Goal: Information Seeking & Learning: Learn about a topic

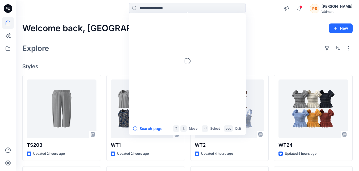
scroll to position [331, 0]
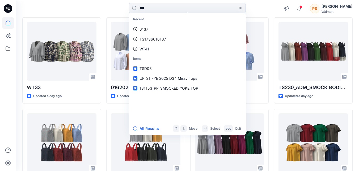
type input "***"
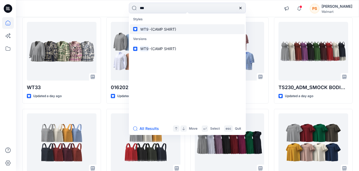
click at [156, 27] on span "-(CAMP SHIRT)" at bounding box center [163, 29] width 27 height 5
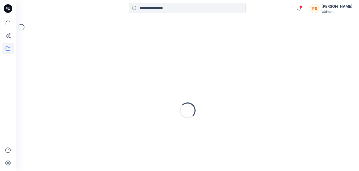
click at [175, 7] on input at bounding box center [187, 8] width 117 height 11
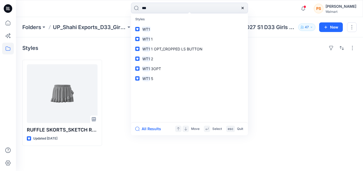
type input "***"
click at [172, 27] on link "WT1" at bounding box center [189, 29] width 115 height 10
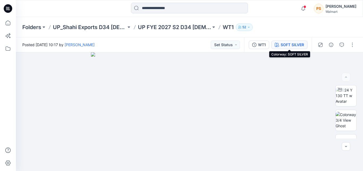
click at [281, 46] on div "SOFT SILVER" at bounding box center [292, 45] width 23 height 6
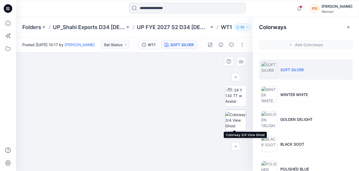
scroll to position [27, 0]
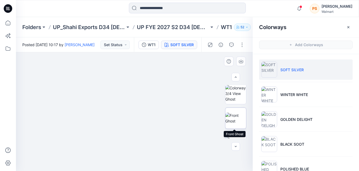
click at [236, 119] on img at bounding box center [236, 117] width 21 height 11
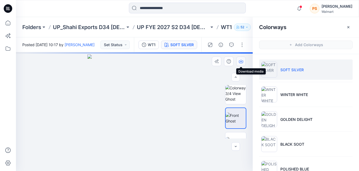
click at [241, 63] on icon "button" at bounding box center [241, 61] width 4 height 4
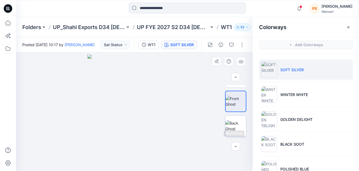
scroll to position [53, 0]
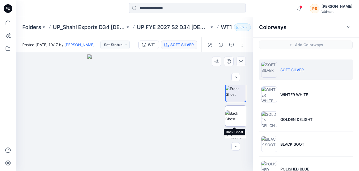
drag, startPoint x: 234, startPoint y: 112, endPoint x: 236, endPoint y: 96, distance: 16.6
click at [234, 112] on img at bounding box center [236, 115] width 21 height 11
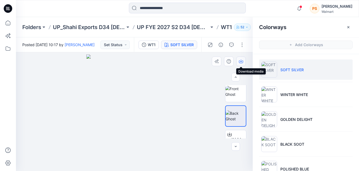
click at [242, 63] on icon "button" at bounding box center [241, 61] width 4 height 3
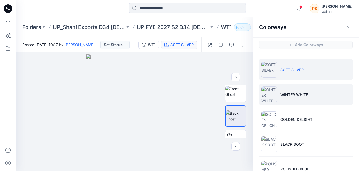
click at [291, 99] on li "WINTER WHITE" at bounding box center [306, 94] width 94 height 20
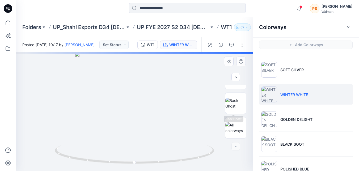
scroll to position [13, 0]
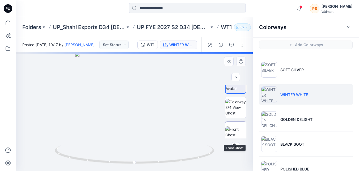
click at [235, 126] on img at bounding box center [236, 131] width 21 height 11
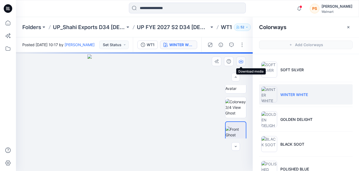
click at [241, 60] on icon "button" at bounding box center [241, 61] width 4 height 4
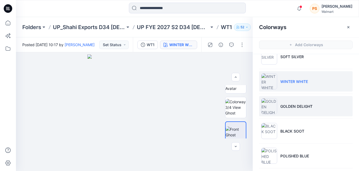
scroll to position [27, 0]
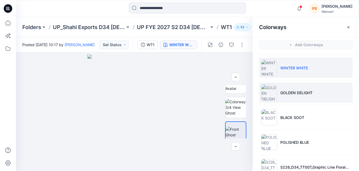
click at [284, 92] on p "GOLDEN DELIGHT" at bounding box center [297, 93] width 32 height 6
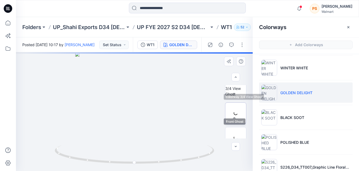
scroll to position [39, 0]
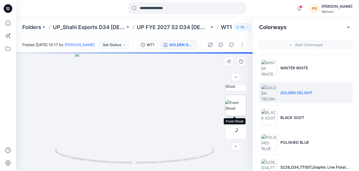
click at [240, 108] on img at bounding box center [236, 105] width 21 height 11
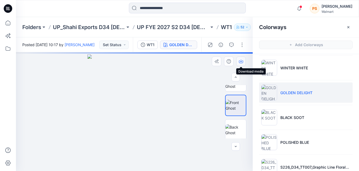
click at [241, 61] on icon "button" at bounding box center [241, 60] width 2 height 3
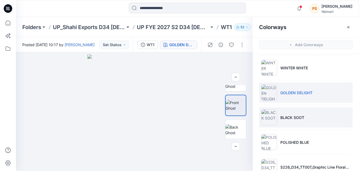
click at [290, 116] on p "BLACK SOOT" at bounding box center [293, 117] width 24 height 6
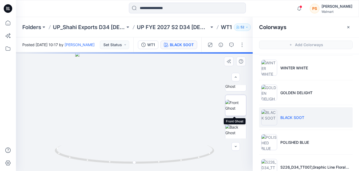
click at [232, 109] on img at bounding box center [236, 105] width 21 height 11
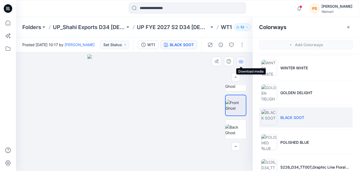
click at [241, 61] on icon "button" at bounding box center [241, 60] width 2 height 3
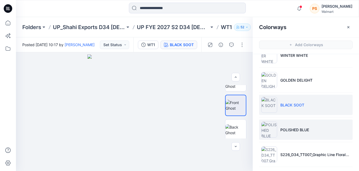
scroll to position [53, 0]
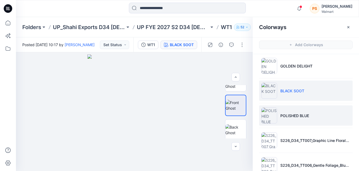
click at [345, 117] on li "POLISHED BLUE" at bounding box center [306, 115] width 94 height 20
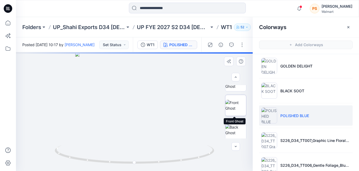
click at [236, 106] on img at bounding box center [236, 105] width 21 height 11
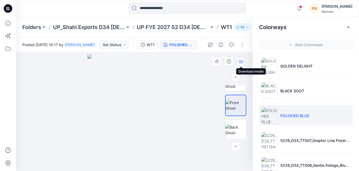
click at [242, 63] on icon "button" at bounding box center [241, 61] width 4 height 4
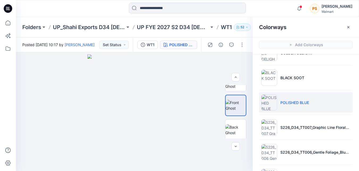
scroll to position [80, 0]
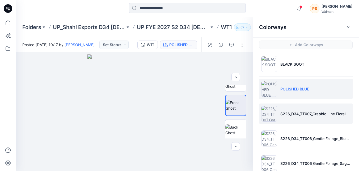
click at [281, 117] on li "S226_D34_TT007_Graphic Line Floral_Blue Glory_32cm (1).tif" at bounding box center [306, 113] width 94 height 20
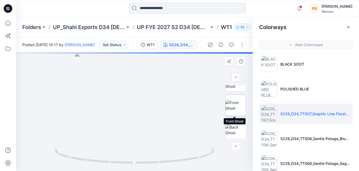
click at [235, 111] on img at bounding box center [236, 105] width 21 height 11
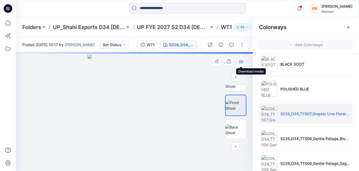
click at [243, 63] on icon "button" at bounding box center [241, 61] width 4 height 3
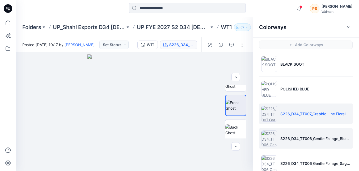
scroll to position [106, 0]
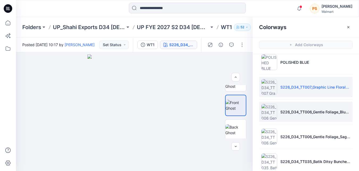
click at [283, 117] on li "S226_D34_TT006_Gentle Foliage_Blue Glory_9.14cm.tif" at bounding box center [306, 111] width 94 height 20
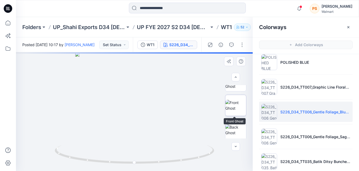
click at [240, 111] on img at bounding box center [236, 105] width 21 height 11
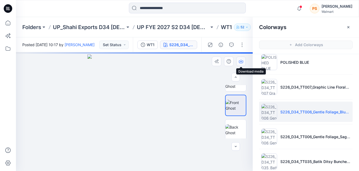
click at [239, 63] on icon "button" at bounding box center [241, 61] width 4 height 4
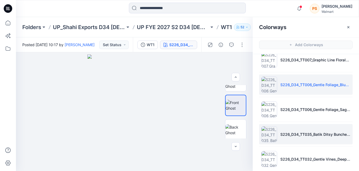
scroll to position [160, 0]
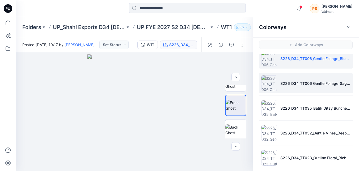
click at [283, 86] on li "S226_D34_TT006_Gentle Foliage_Sage Lagume_9.14cm (3).tif" at bounding box center [306, 83] width 94 height 20
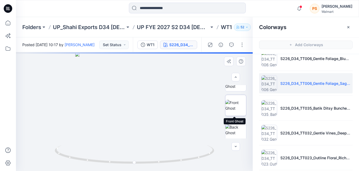
click at [234, 107] on img at bounding box center [236, 105] width 21 height 11
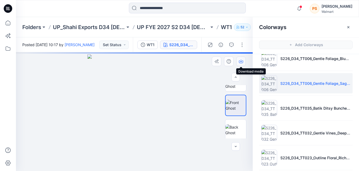
click at [240, 63] on icon "button" at bounding box center [241, 61] width 4 height 3
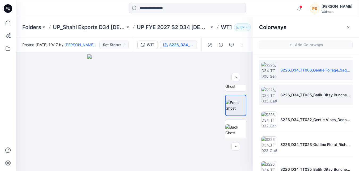
scroll to position [186, 0]
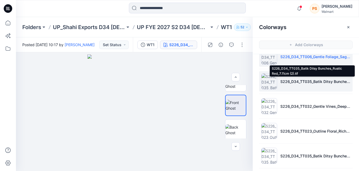
click at [281, 83] on p "S226_D34_TT035_Batik Ditsy Bunches_Rustic Red_7.11cm (2).tif" at bounding box center [316, 81] width 70 height 6
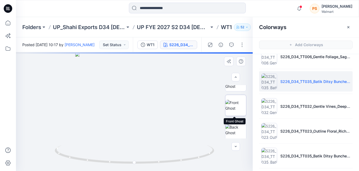
click at [241, 106] on img at bounding box center [236, 105] width 21 height 11
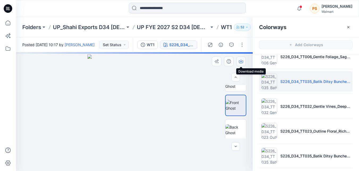
click at [240, 63] on icon "button" at bounding box center [241, 61] width 4 height 4
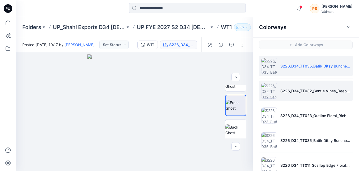
scroll to position [213, 0]
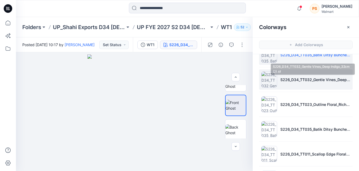
click at [281, 81] on p "S226_D34_TT032_Gentle Vines_Deep Indigo_32cm (2).tif" at bounding box center [316, 80] width 70 height 6
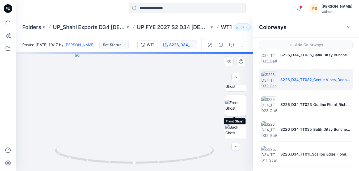
click at [235, 109] on img at bounding box center [236, 105] width 21 height 11
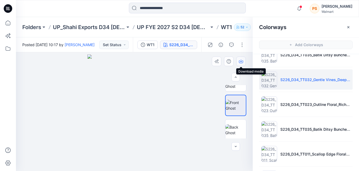
click at [243, 63] on icon "button" at bounding box center [241, 61] width 4 height 4
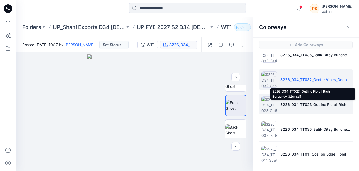
click at [287, 105] on p "S226_D34_TT023_Outline Floral_Rich Burgundy_32cm.tif" at bounding box center [316, 104] width 70 height 6
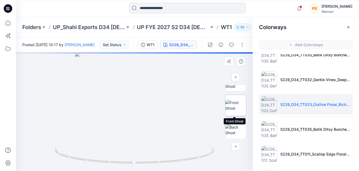
click at [236, 108] on img at bounding box center [236, 105] width 21 height 11
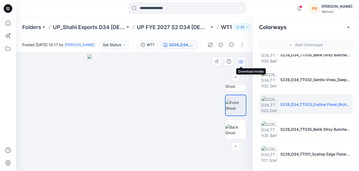
click at [242, 63] on icon "button" at bounding box center [241, 61] width 4 height 3
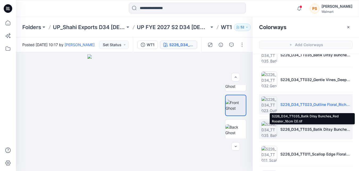
click at [284, 127] on p "S226_D34_TT035_Batik Ditsy Bunches_Red Rooster_16cm (3).tif" at bounding box center [316, 129] width 70 height 6
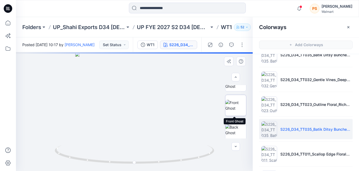
click at [232, 106] on img at bounding box center [236, 105] width 21 height 11
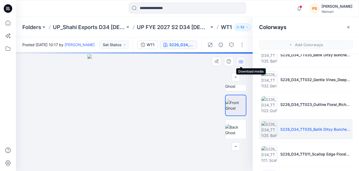
click at [241, 63] on icon "button" at bounding box center [241, 61] width 4 height 3
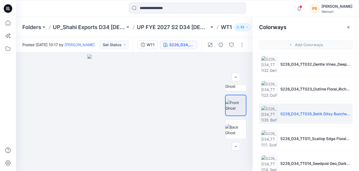
scroll to position [239, 0]
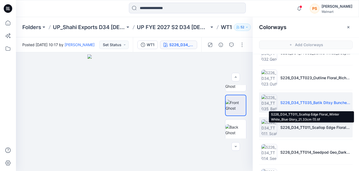
click at [281, 128] on p "S226_D34_TT011_Scallop Edge Floral_Winter White_Blue Glory_21.33cm (1).tif" at bounding box center [316, 127] width 70 height 6
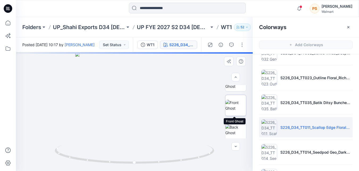
click at [237, 107] on img at bounding box center [236, 105] width 21 height 11
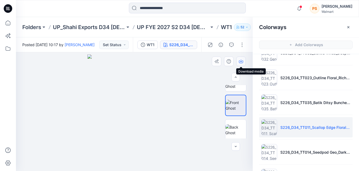
click at [241, 63] on icon "button" at bounding box center [241, 61] width 4 height 3
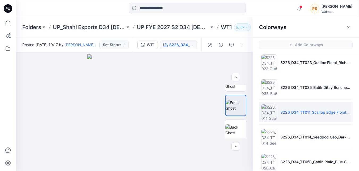
scroll to position [263, 0]
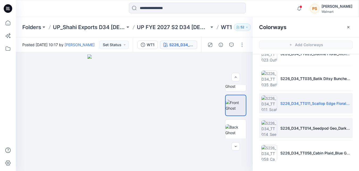
click at [281, 122] on li "S226_D34_TT014_Seedpod Geo_Darkest Brown_16cm.tif" at bounding box center [306, 128] width 94 height 20
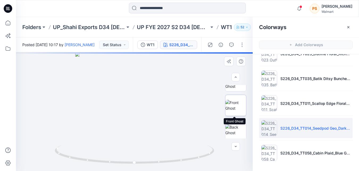
click at [234, 108] on img at bounding box center [236, 105] width 21 height 11
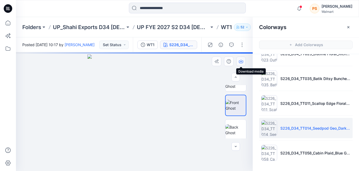
click at [241, 62] on icon "button" at bounding box center [241, 60] width 2 height 3
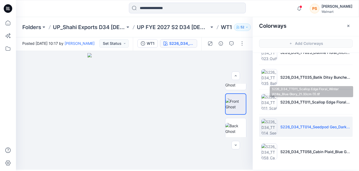
scroll to position [2, 0]
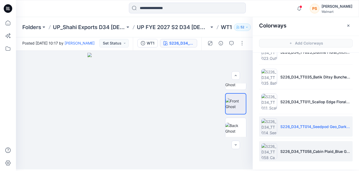
click at [295, 147] on li "S226_D34_TT058_Cabin Plaid_Blue Glory_2.55in.tif" at bounding box center [306, 151] width 94 height 20
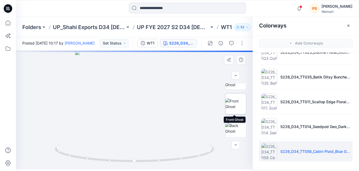
click at [237, 103] on img at bounding box center [236, 103] width 21 height 11
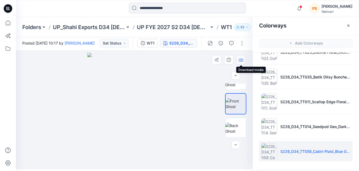
click at [240, 61] on icon "button" at bounding box center [241, 60] width 4 height 3
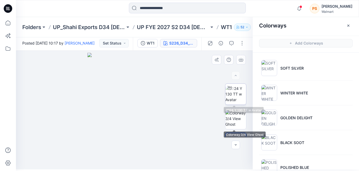
scroll to position [0, 0]
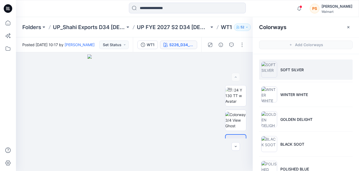
click at [288, 72] on p "SOFT SILVER" at bounding box center [292, 70] width 23 height 6
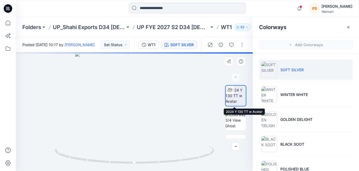
click at [234, 101] on img at bounding box center [236, 95] width 20 height 17
click at [241, 45] on button "button" at bounding box center [242, 44] width 9 height 9
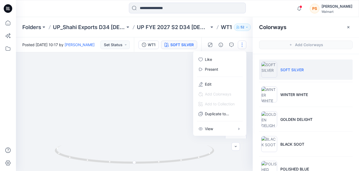
drag, startPoint x: 141, startPoint y: 129, endPoint x: 142, endPoint y: 91, distance: 38.3
click at [142, 91] on img at bounding box center [134, 53] width 277 height 236
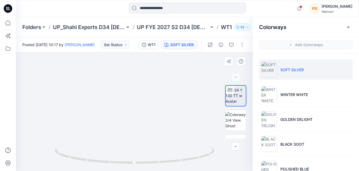
drag, startPoint x: 143, startPoint y: 114, endPoint x: 143, endPoint y: 111, distance: 2.9
click at [143, 111] on img at bounding box center [135, 80] width 198 height 180
click at [142, 111] on img at bounding box center [135, 80] width 198 height 180
click at [239, 96] on img at bounding box center [236, 95] width 20 height 17
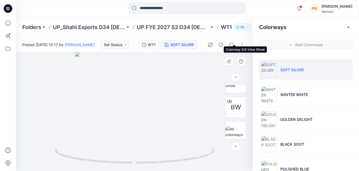
scroll to position [90, 0]
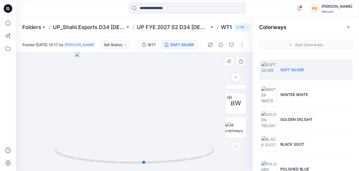
drag, startPoint x: 133, startPoint y: 127, endPoint x: 118, endPoint y: 122, distance: 16.4
click at [118, 122] on div at bounding box center [134, 111] width 237 height 118
drag, startPoint x: 134, startPoint y: 123, endPoint x: 142, endPoint y: 123, distance: 8.8
click at [142, 123] on div at bounding box center [134, 111] width 237 height 118
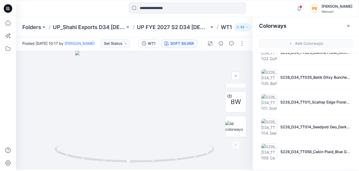
scroll to position [2, 0]
click at [11, 22] on icon at bounding box center [8, 23] width 12 height 12
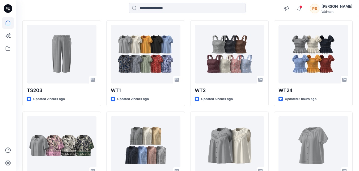
scroll to position [15, 0]
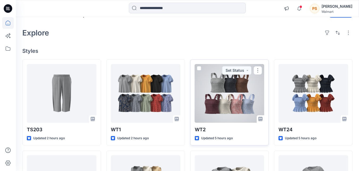
click at [246, 95] on div at bounding box center [230, 93] width 70 height 59
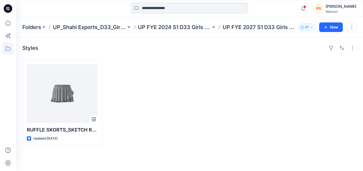
click at [162, 10] on input at bounding box center [189, 8] width 117 height 11
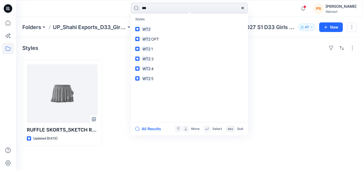
type input "***"
click at [155, 31] on link "WT2" at bounding box center [189, 29] width 115 height 10
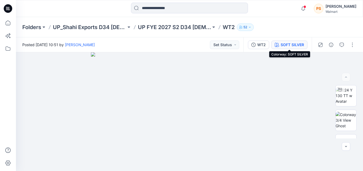
click at [287, 45] on div "SOFT SILVER" at bounding box center [292, 45] width 23 height 6
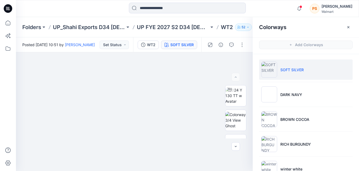
click at [295, 69] on p "SOFT SILVER" at bounding box center [292, 70] width 23 height 6
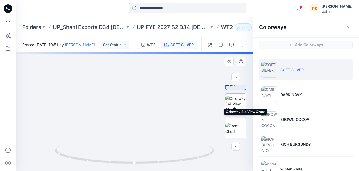
scroll to position [27, 0]
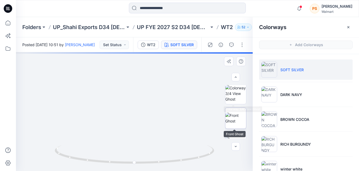
click at [237, 119] on img at bounding box center [236, 117] width 21 height 11
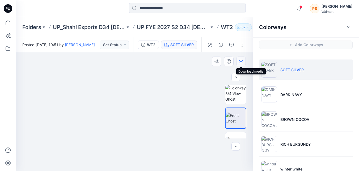
click at [242, 63] on icon "button" at bounding box center [241, 61] width 4 height 4
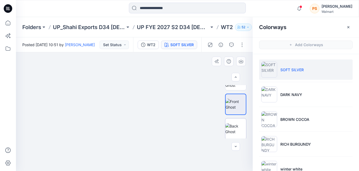
scroll to position [53, 0]
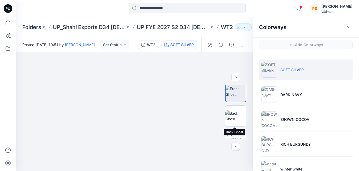
drag, startPoint x: 233, startPoint y: 115, endPoint x: 260, endPoint y: 65, distance: 56.4
click at [233, 115] on img at bounding box center [236, 115] width 21 height 11
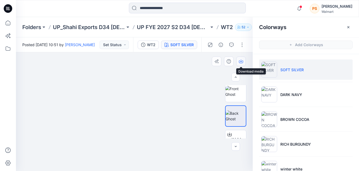
click at [242, 61] on icon "button" at bounding box center [241, 61] width 4 height 4
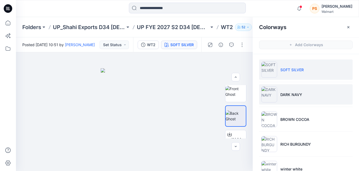
click at [281, 96] on p "DARK NAVY" at bounding box center [292, 95] width 22 height 6
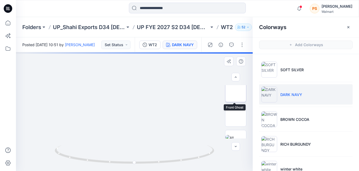
click at [236, 91] on img at bounding box center [236, 91] width 0 height 0
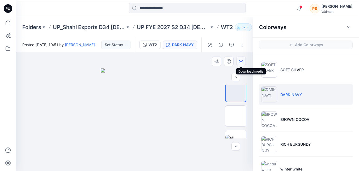
click at [242, 62] on icon "button" at bounding box center [241, 61] width 4 height 4
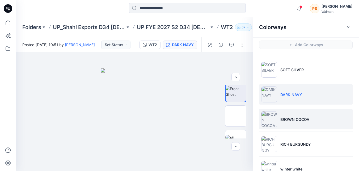
click at [288, 115] on li "BROWN COCOA" at bounding box center [306, 119] width 94 height 20
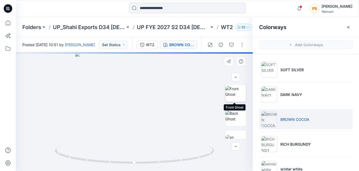
click at [240, 95] on img at bounding box center [236, 91] width 21 height 11
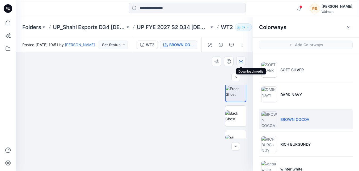
click at [242, 61] on icon "button" at bounding box center [241, 61] width 4 height 4
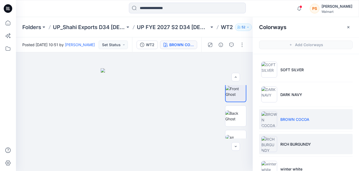
scroll to position [27, 0]
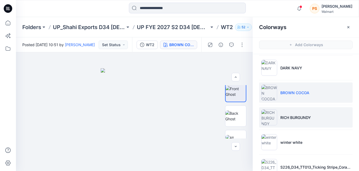
click at [275, 122] on img at bounding box center [270, 117] width 16 height 16
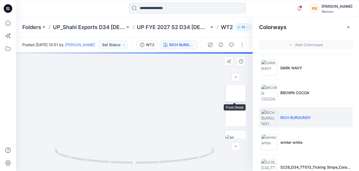
click at [236, 91] on img at bounding box center [236, 91] width 0 height 0
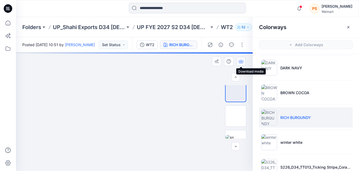
click at [242, 61] on icon "button" at bounding box center [241, 61] width 4 height 4
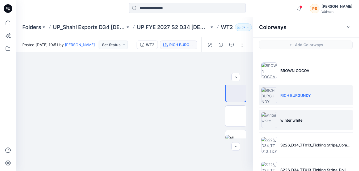
scroll to position [53, 0]
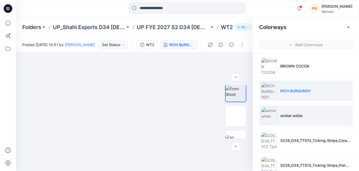
click at [297, 123] on li "winter white" at bounding box center [306, 115] width 94 height 20
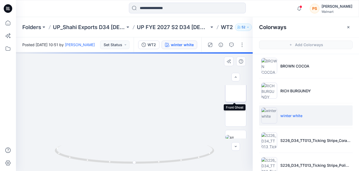
click at [236, 91] on img at bounding box center [236, 91] width 0 height 0
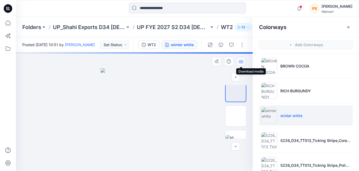
click at [242, 61] on icon "button" at bounding box center [241, 61] width 4 height 4
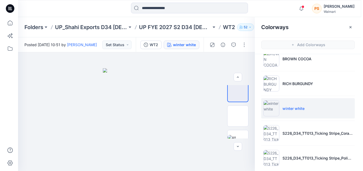
scroll to position [65, 0]
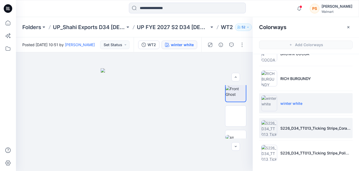
drag, startPoint x: 281, startPoint y: 132, endPoint x: 272, endPoint y: 124, distance: 11.9
click at [281, 132] on li "S226_D34_TT013_Ticking Stripe_Coral Splash_8cm.tif" at bounding box center [306, 128] width 94 height 20
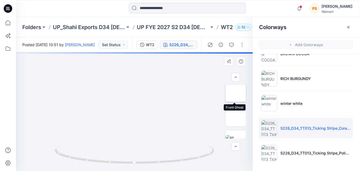
click at [237, 95] on img at bounding box center [236, 91] width 21 height 11
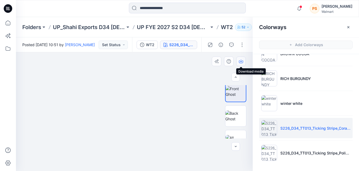
click at [243, 61] on icon "button" at bounding box center [241, 61] width 4 height 4
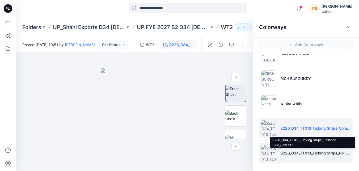
click at [300, 154] on p "S226_D34_TT013_Ticking Stripe_Polished Blue_8cm.tif 1" at bounding box center [316, 153] width 70 height 6
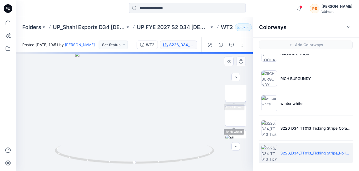
click at [236, 91] on img at bounding box center [236, 91] width 0 height 0
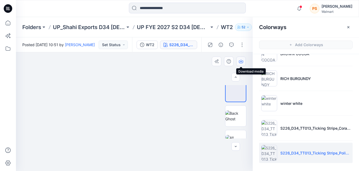
click at [240, 62] on icon "button" at bounding box center [241, 61] width 4 height 4
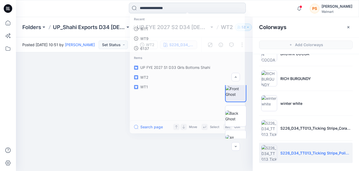
click at [155, 9] on input at bounding box center [187, 8] width 117 height 11
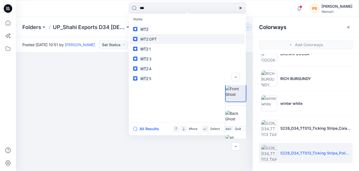
type input "***"
click at [172, 39] on link "WT2 OPT" at bounding box center [187, 39] width 115 height 10
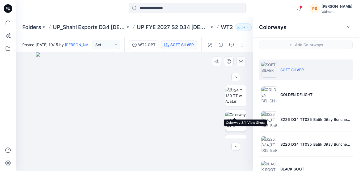
scroll to position [27, 0]
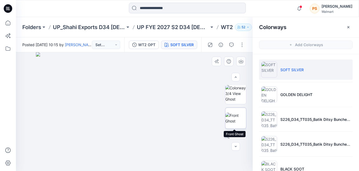
click at [236, 114] on img at bounding box center [236, 117] width 21 height 11
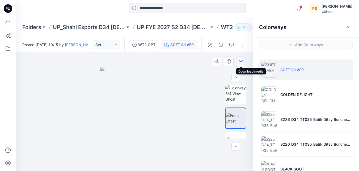
click at [241, 62] on icon "button" at bounding box center [241, 60] width 2 height 3
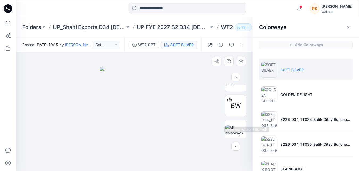
scroll to position [90, 0]
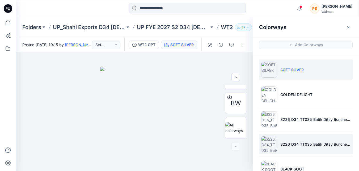
click at [307, 140] on li "S226_D34_TT035_Batik Ditsy Bunches_Red Rooster_16cm (2).tif 1" at bounding box center [306, 144] width 94 height 20
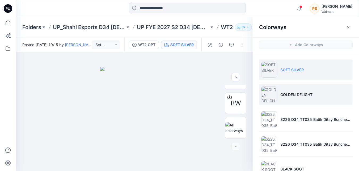
scroll to position [66, 0]
click at [293, 96] on p "GOLDEN DELIGHT" at bounding box center [297, 95] width 32 height 6
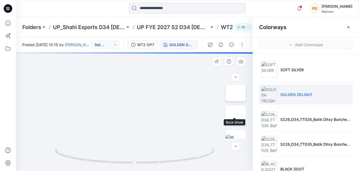
scroll to position [39, 0]
click at [236, 105] on img at bounding box center [236, 105] width 0 height 0
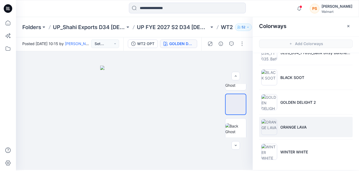
scroll to position [2, 0]
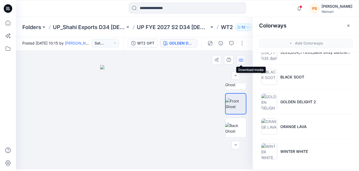
click at [242, 61] on icon "button" at bounding box center [241, 60] width 4 height 3
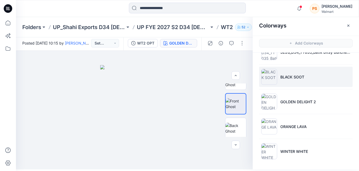
click at [349, 79] on li "BLACK SOOT" at bounding box center [306, 77] width 94 height 20
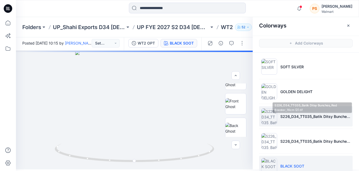
scroll to position [0, 0]
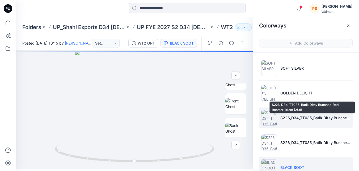
click at [282, 117] on p "S226_D34_TT035_Batik Ditsy Bunches_Red Rooster_16cm (2).tif" at bounding box center [316, 118] width 70 height 6
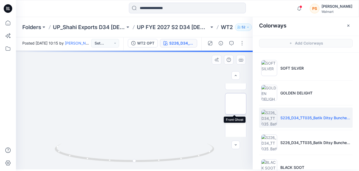
click at [236, 103] on img at bounding box center [236, 103] width 0 height 0
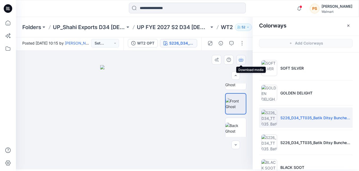
click at [242, 59] on icon "button" at bounding box center [241, 59] width 4 height 4
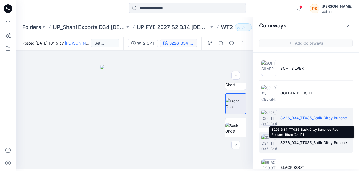
click at [296, 141] on p "S226_D34_TT035_Batik Ditsy Bunches_Red Rooster_16cm (2).tif 1" at bounding box center [316, 142] width 70 height 6
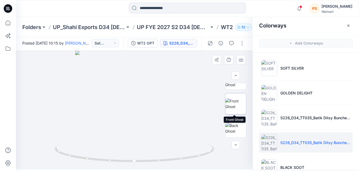
click at [234, 107] on img at bounding box center [236, 103] width 21 height 11
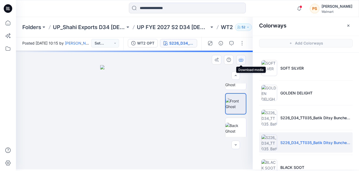
click at [242, 60] on icon "button" at bounding box center [241, 59] width 4 height 4
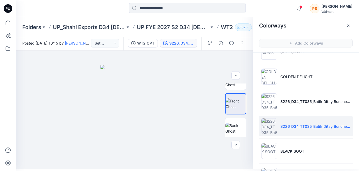
scroll to position [27, 0]
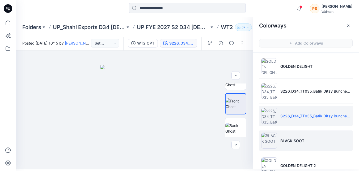
click at [296, 141] on p "BLACK SOOT" at bounding box center [293, 141] width 24 height 6
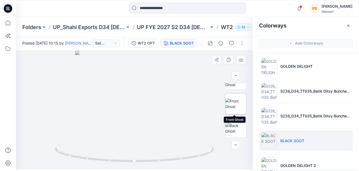
click at [240, 107] on img at bounding box center [236, 103] width 21 height 11
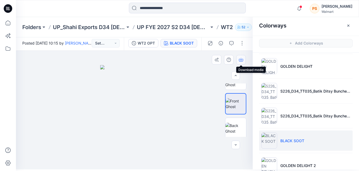
click at [241, 61] on icon "button" at bounding box center [241, 60] width 4 height 3
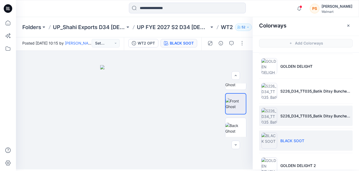
scroll to position [53, 0]
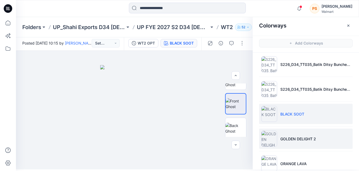
click at [300, 134] on li "GOLDEN DELIGHT 2" at bounding box center [306, 138] width 94 height 20
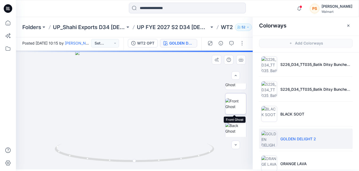
click at [236, 106] on img at bounding box center [236, 103] width 21 height 11
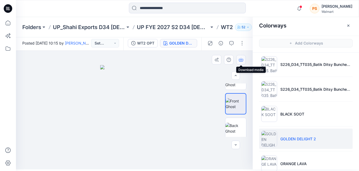
click at [241, 60] on icon "button" at bounding box center [241, 59] width 2 height 3
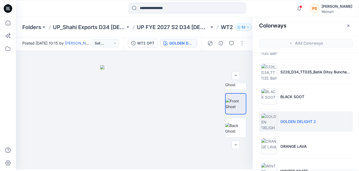
scroll to position [80, 0]
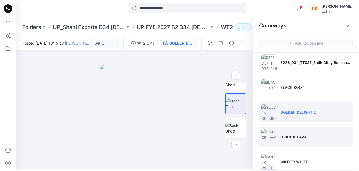
click at [299, 135] on p "ORANGE LAVA" at bounding box center [294, 137] width 26 height 6
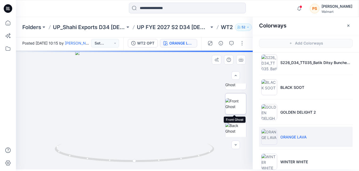
click at [233, 109] on img at bounding box center [236, 103] width 21 height 11
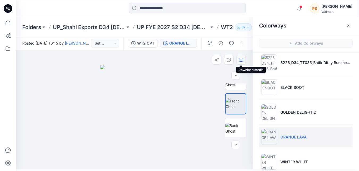
click at [241, 60] on icon "button" at bounding box center [241, 59] width 2 height 3
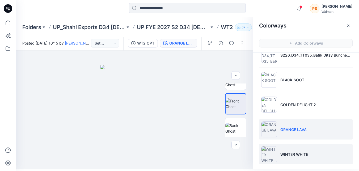
scroll to position [90, 0]
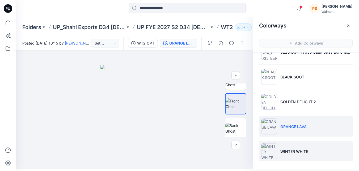
click at [310, 147] on li "WINTER WHITE" at bounding box center [306, 151] width 94 height 20
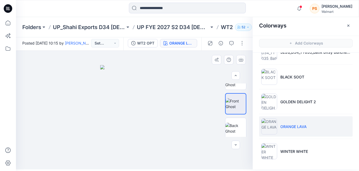
drag, startPoint x: 292, startPoint y: 148, endPoint x: 248, endPoint y: 125, distance: 50.1
click at [292, 148] on p "WINTER WHITE" at bounding box center [295, 151] width 28 height 6
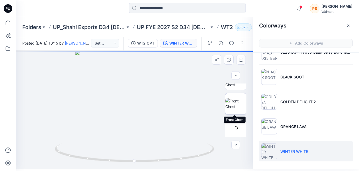
click at [236, 107] on img at bounding box center [236, 103] width 21 height 11
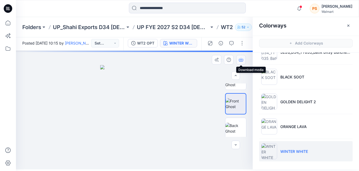
click at [241, 61] on icon "button" at bounding box center [241, 60] width 4 height 3
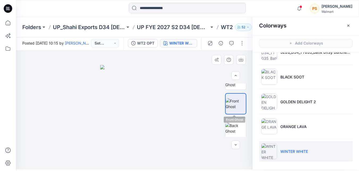
scroll to position [0, 0]
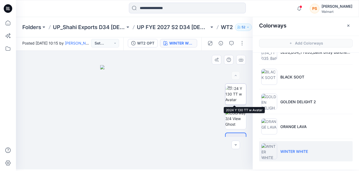
click at [232, 98] on img at bounding box center [236, 93] width 21 height 17
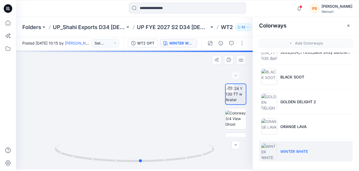
drag, startPoint x: 190, startPoint y: 130, endPoint x: 193, endPoint y: 93, distance: 37.6
click at [193, 93] on div at bounding box center [134, 110] width 237 height 118
drag, startPoint x: 160, startPoint y: 109, endPoint x: 173, endPoint y: 75, distance: 36.8
drag, startPoint x: 176, startPoint y: 131, endPoint x: 174, endPoint y: 160, distance: 29.6
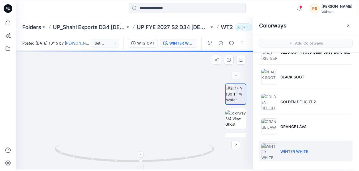
click at [174, 160] on div at bounding box center [134, 110] width 237 height 118
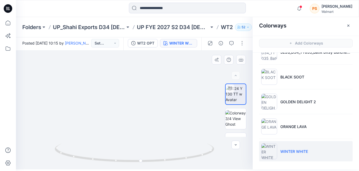
drag, startPoint x: 157, startPoint y: 120, endPoint x: 137, endPoint y: 88, distance: 37.6
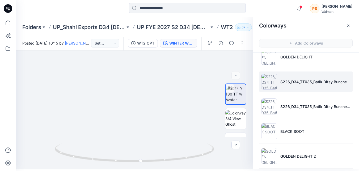
scroll to position [10, 0]
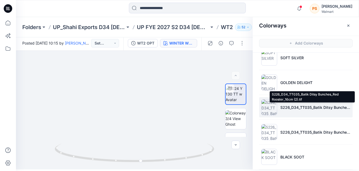
click at [281, 109] on p "S226_D34_TT035_Batik Ditsy Bunches_Red Rooster_16cm (2).tif" at bounding box center [316, 107] width 70 height 6
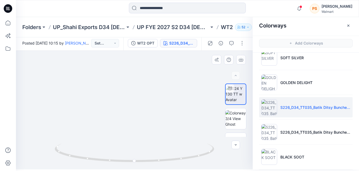
drag, startPoint x: 149, startPoint y: 123, endPoint x: 146, endPoint y: 83, distance: 40.3
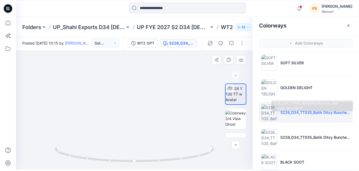
scroll to position [0, 0]
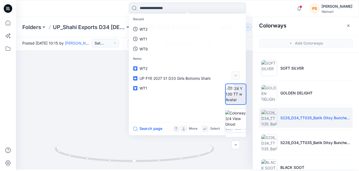
click at [176, 7] on input at bounding box center [187, 8] width 117 height 11
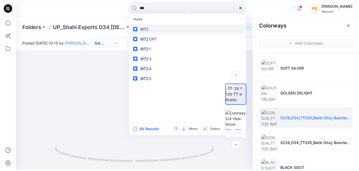
type input "***"
click at [164, 29] on link "WT2" at bounding box center [187, 29] width 115 height 10
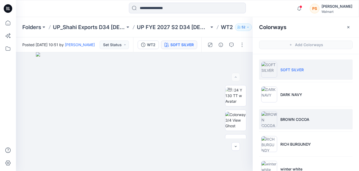
click at [278, 117] on li "BROWN COCOA" at bounding box center [306, 119] width 94 height 20
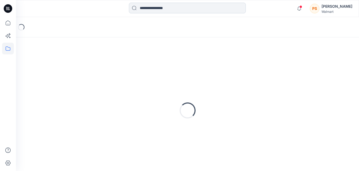
click at [165, 9] on input at bounding box center [187, 8] width 117 height 11
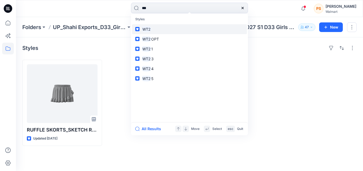
type input "***"
click at [151, 28] on mark "WT2" at bounding box center [147, 29] width 10 height 6
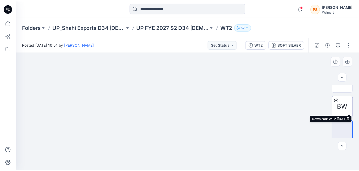
scroll to position [90, 0]
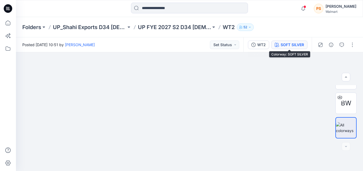
click at [283, 45] on div "SOFT SILVER" at bounding box center [292, 45] width 23 height 6
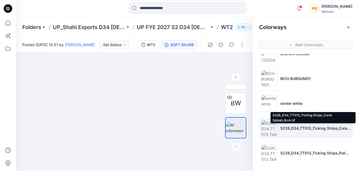
scroll to position [2, 0]
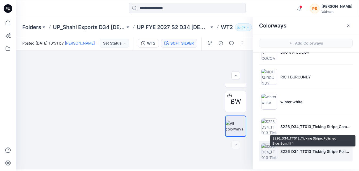
click at [317, 151] on p "S226_D34_TT013_Ticking Stripe_Polished Blue_8cm.tif 1" at bounding box center [316, 151] width 70 height 6
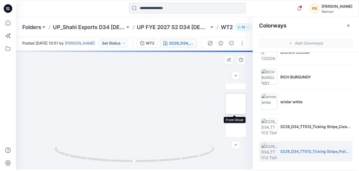
scroll to position [13, 0]
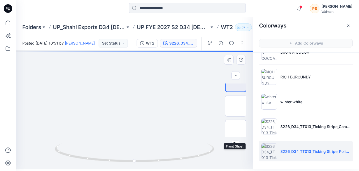
click at [236, 130] on img at bounding box center [236, 130] width 0 height 0
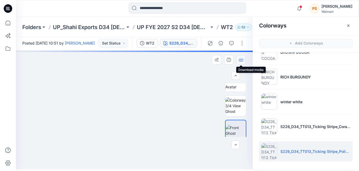
click at [242, 61] on icon "button" at bounding box center [241, 59] width 4 height 4
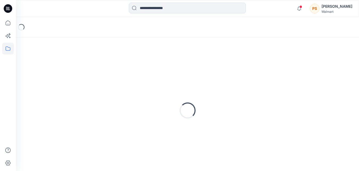
click at [164, 9] on input at bounding box center [187, 8] width 117 height 11
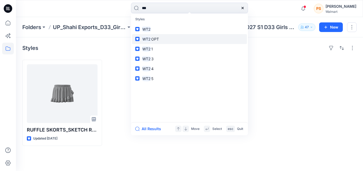
type input "***"
click at [163, 36] on link "WT2 OPT" at bounding box center [189, 39] width 115 height 10
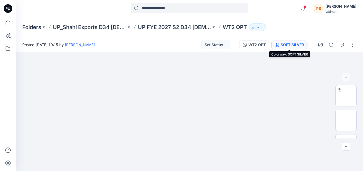
click at [293, 44] on div "SOFT SILVER" at bounding box center [292, 45] width 23 height 6
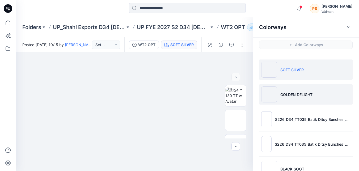
click at [298, 94] on p "GOLDEN DELIGHT" at bounding box center [297, 95] width 32 height 6
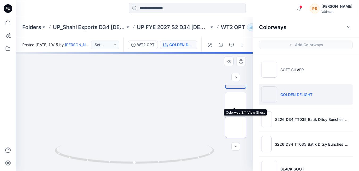
scroll to position [27, 0]
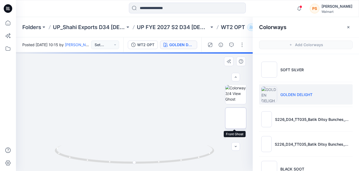
click at [236, 118] on img at bounding box center [236, 118] width 0 height 0
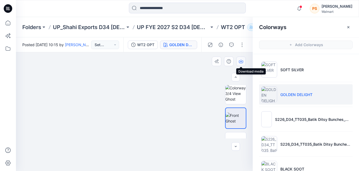
click at [240, 61] on icon "button" at bounding box center [241, 61] width 4 height 4
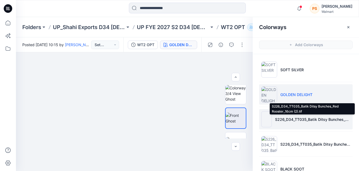
click at [294, 116] on p "S226_D34_TT035_Batik Ditsy Bunches_Red Rooster_16cm (2).tif" at bounding box center [313, 119] width 76 height 6
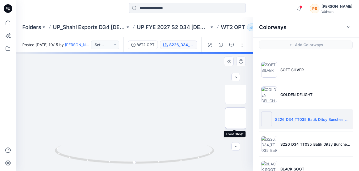
click at [236, 118] on img at bounding box center [236, 118] width 0 height 0
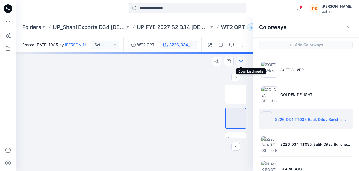
click at [240, 61] on icon "button" at bounding box center [241, 61] width 4 height 4
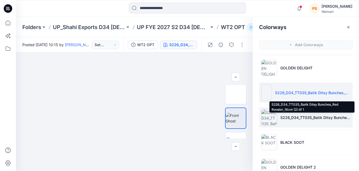
click at [297, 118] on p "S226_D34_TT035_Batik Ditsy Bunches_Red Rooster_16cm (2).tif 1" at bounding box center [316, 117] width 70 height 6
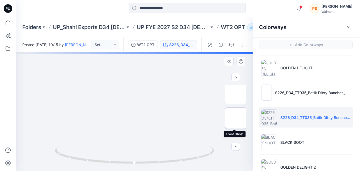
click at [236, 118] on img at bounding box center [236, 118] width 0 height 0
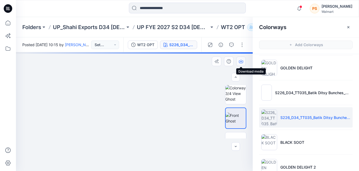
click at [241, 60] on icon "button" at bounding box center [241, 61] width 4 height 4
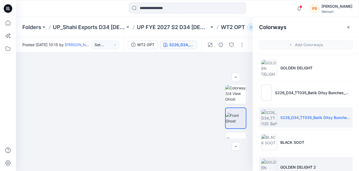
scroll to position [53, 0]
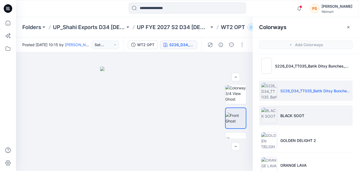
click at [281, 119] on li "BLACK SOOT" at bounding box center [306, 115] width 94 height 20
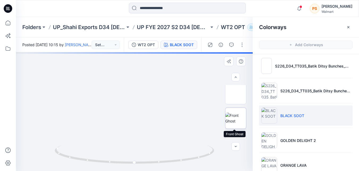
click at [240, 122] on img at bounding box center [236, 117] width 21 height 11
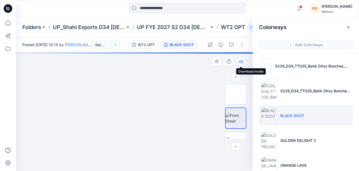
click at [241, 62] on icon "button" at bounding box center [241, 61] width 4 height 4
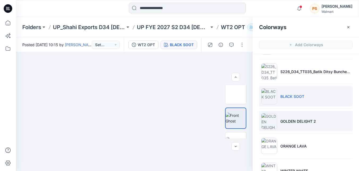
scroll to position [80, 0]
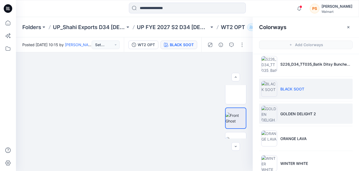
click at [285, 116] on p "GOLDEN DELIGHT 2" at bounding box center [299, 114] width 36 height 6
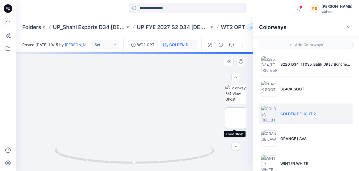
click at [236, 118] on img at bounding box center [236, 118] width 0 height 0
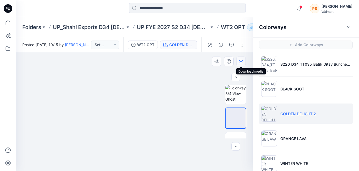
click at [241, 61] on icon "button" at bounding box center [241, 60] width 2 height 3
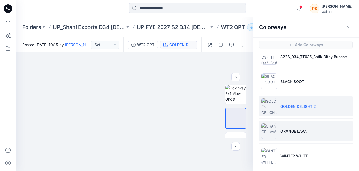
scroll to position [90, 0]
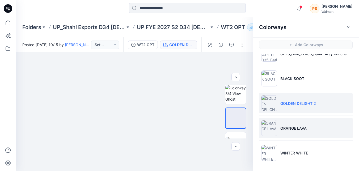
click at [276, 129] on img at bounding box center [270, 128] width 16 height 16
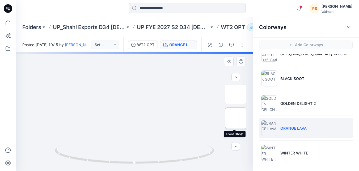
click at [236, 118] on img at bounding box center [236, 118] width 0 height 0
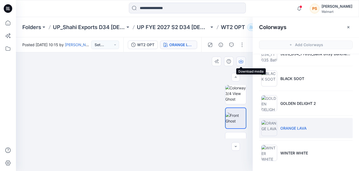
click at [241, 60] on icon "button" at bounding box center [241, 61] width 4 height 4
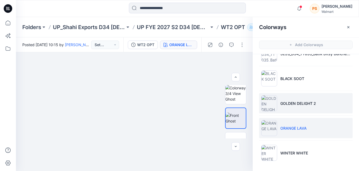
scroll to position [2, 0]
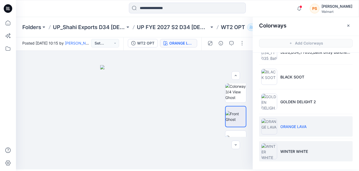
drag, startPoint x: 289, startPoint y: 146, endPoint x: 280, endPoint y: 141, distance: 9.8
click at [289, 146] on li "WINTER WHITE" at bounding box center [306, 151] width 94 height 20
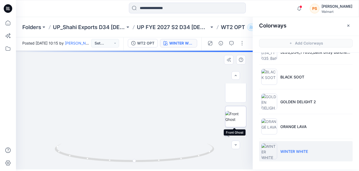
click at [238, 118] on img at bounding box center [236, 116] width 21 height 11
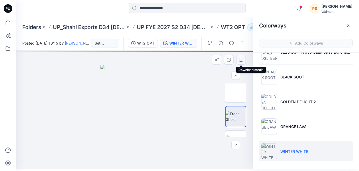
click at [242, 61] on icon "button" at bounding box center [241, 59] width 4 height 4
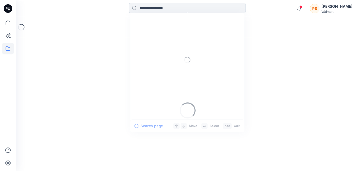
click at [183, 9] on input at bounding box center [187, 8] width 117 height 11
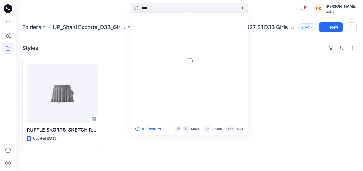
type input "****"
click at [185, 34] on p "Versions" at bounding box center [189, 39] width 115 height 10
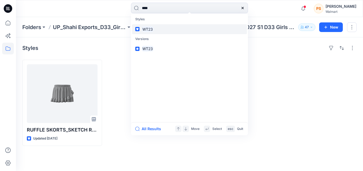
click at [183, 30] on link "WT23" at bounding box center [189, 29] width 115 height 10
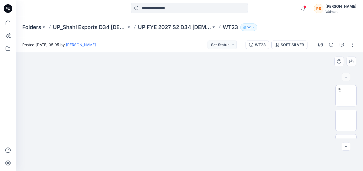
click at [202, 50] on img at bounding box center [190, 50] width 266 height 0
click at [296, 46] on div "SOFT SILVER" at bounding box center [292, 45] width 23 height 6
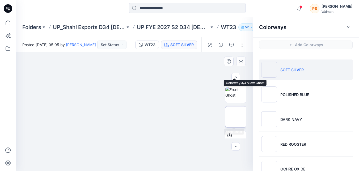
scroll to position [53, 0]
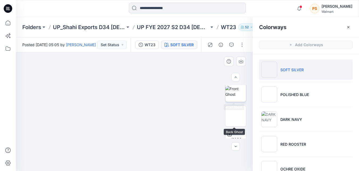
click at [236, 97] on img at bounding box center [236, 91] width 21 height 11
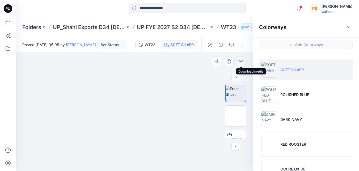
click at [242, 60] on icon "button" at bounding box center [241, 61] width 4 height 4
click at [234, 119] on img at bounding box center [236, 115] width 21 height 11
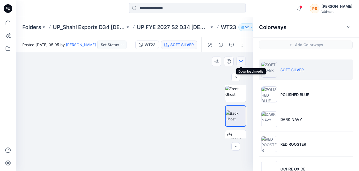
click at [242, 62] on icon "button" at bounding box center [241, 61] width 4 height 4
click at [243, 61] on button "button" at bounding box center [242, 61] width 10 height 10
